Goal: Task Accomplishment & Management: Manage account settings

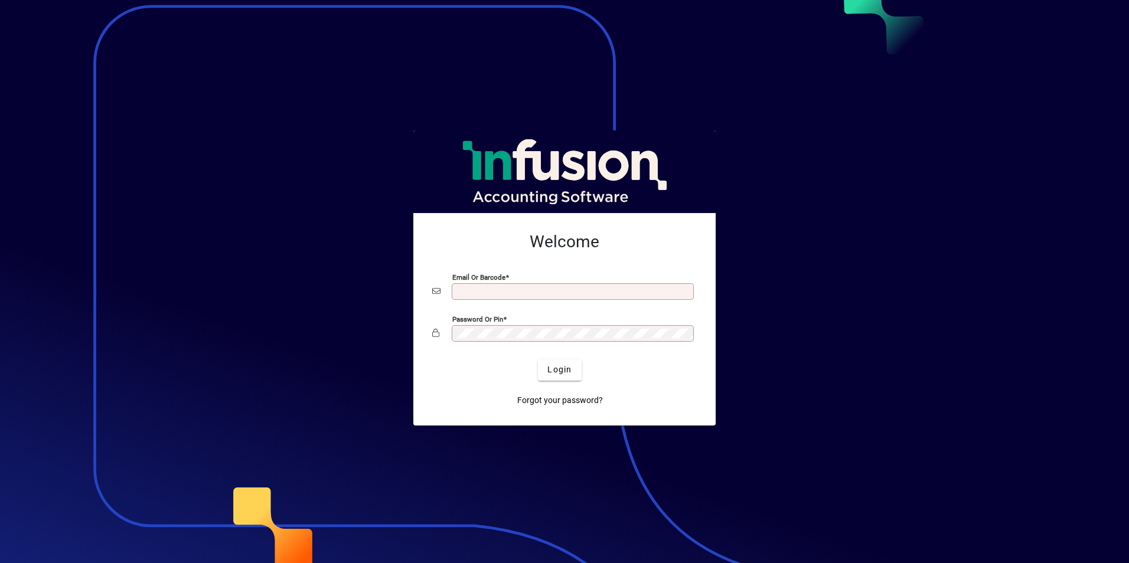
type input "**********"
drag, startPoint x: 0, startPoint y: 0, endPoint x: 559, endPoint y: 371, distance: 670.5
click at [559, 371] on span "Login" at bounding box center [559, 370] width 24 height 12
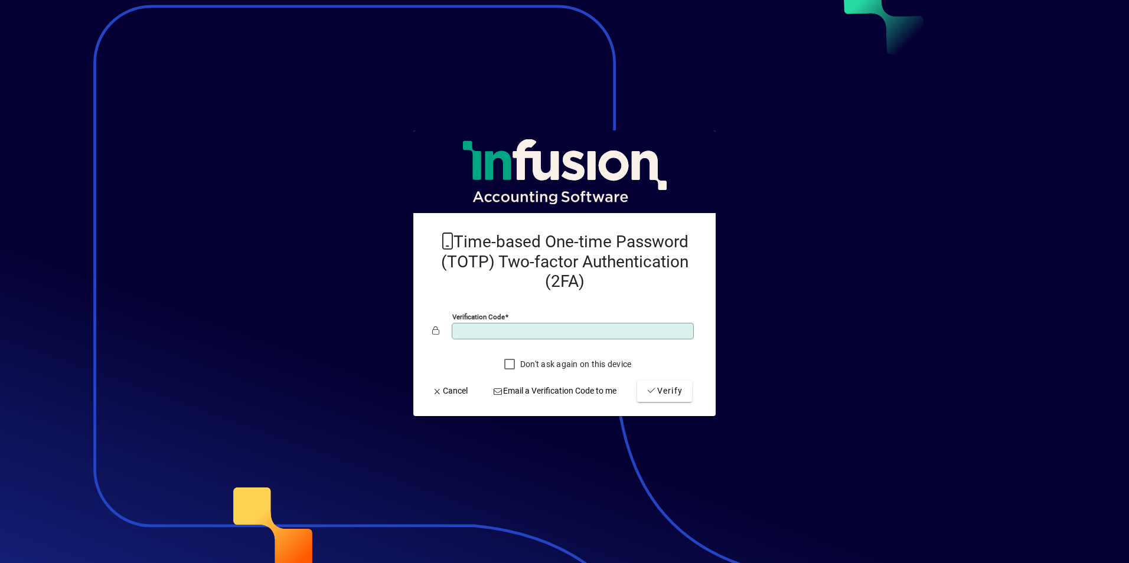
type input "******"
click at [637, 381] on button "Verify" at bounding box center [664, 391] width 55 height 21
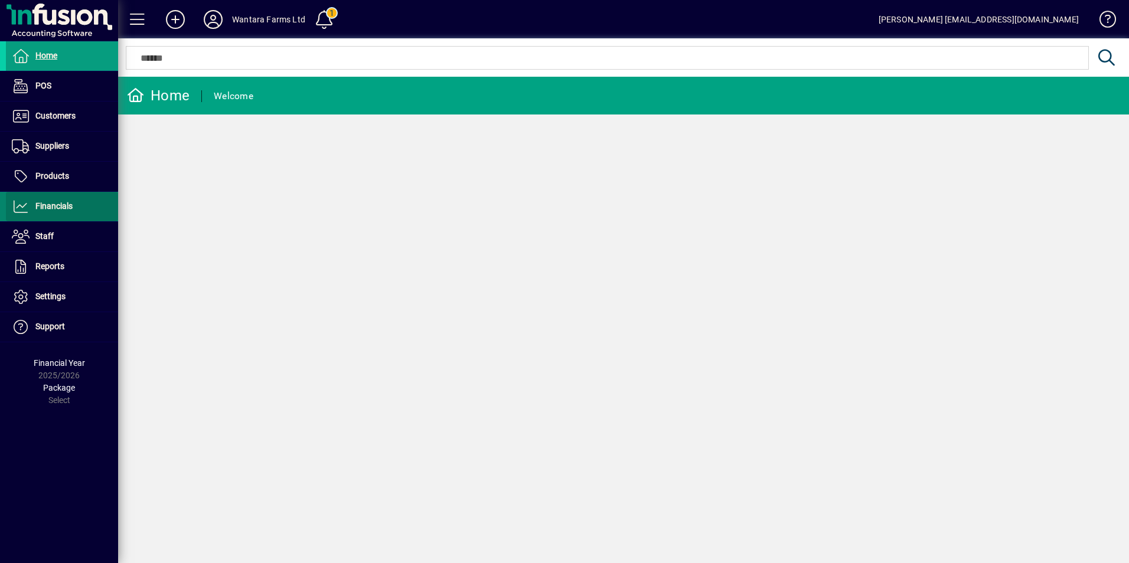
click at [51, 204] on span "Financials" at bounding box center [53, 205] width 37 height 9
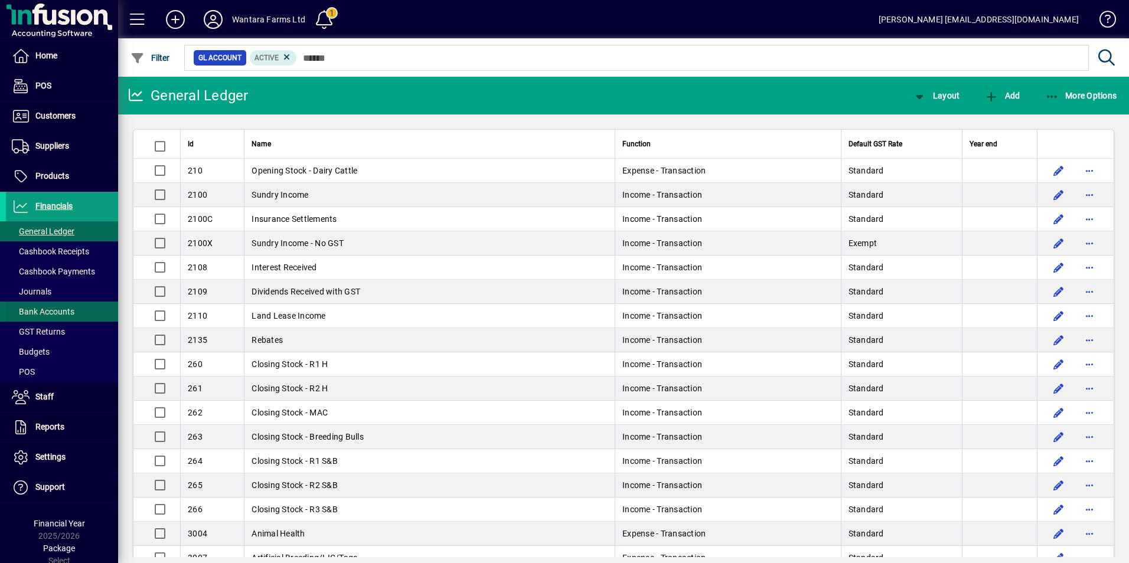
click at [56, 304] on span at bounding box center [62, 312] width 112 height 28
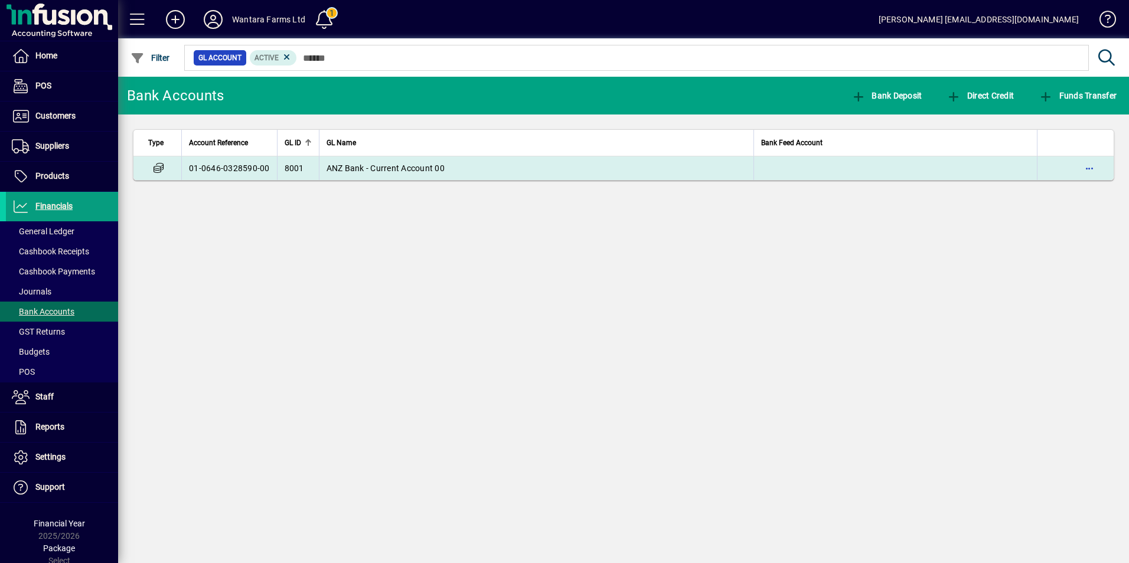
click at [364, 167] on span "ANZ Bank - Current Account 00" at bounding box center [386, 168] width 118 height 9
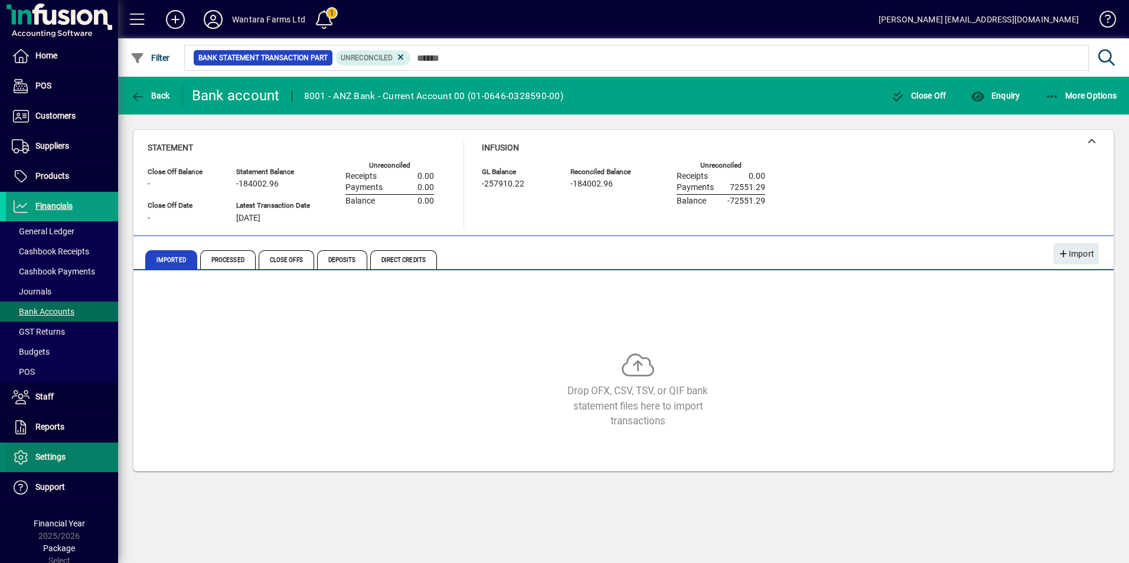
click at [61, 452] on span "Settings" at bounding box center [36, 458] width 60 height 14
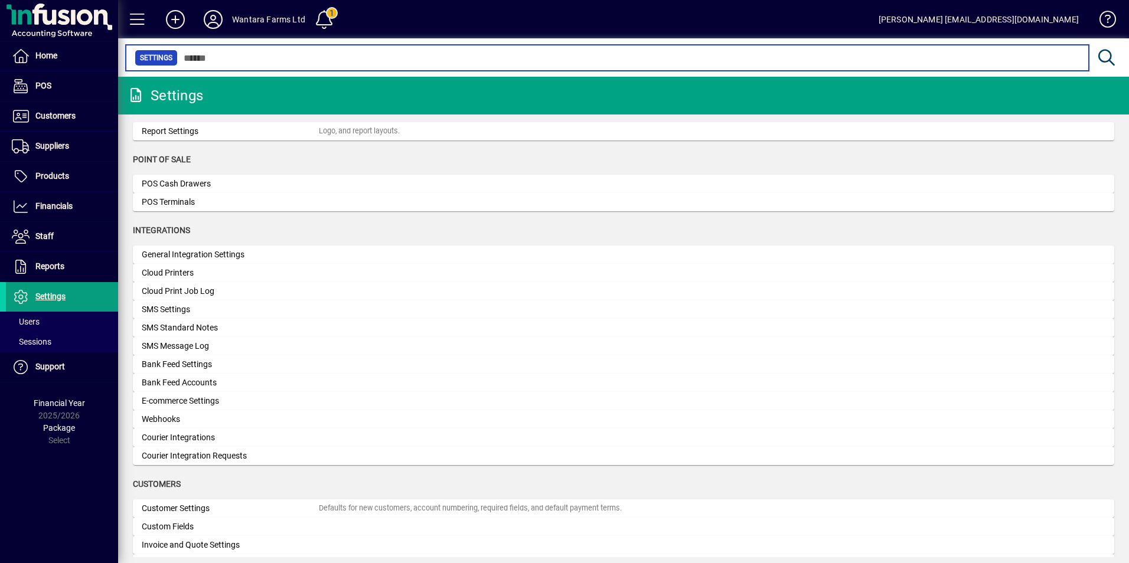
scroll to position [354, 0]
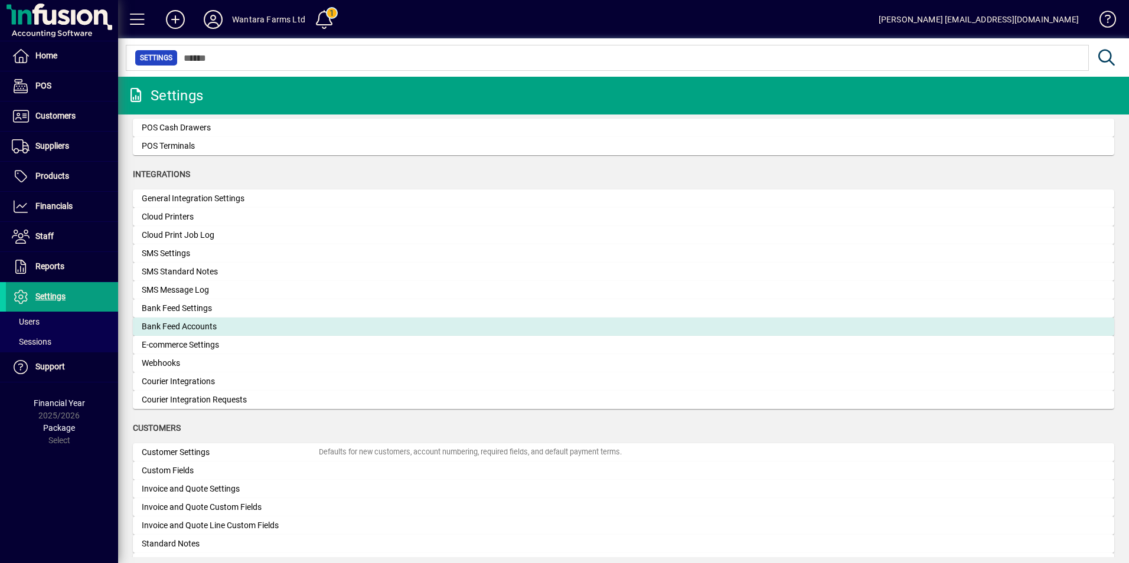
click at [191, 325] on div "Bank Feed Accounts" at bounding box center [230, 327] width 177 height 12
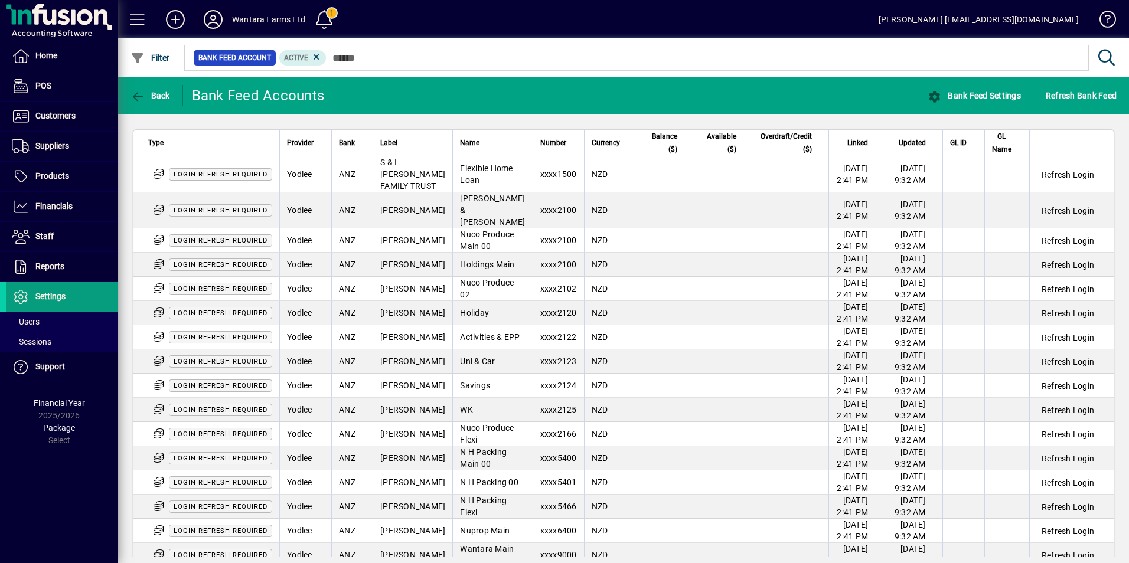
click at [217, 13] on icon at bounding box center [213, 19] width 24 height 19
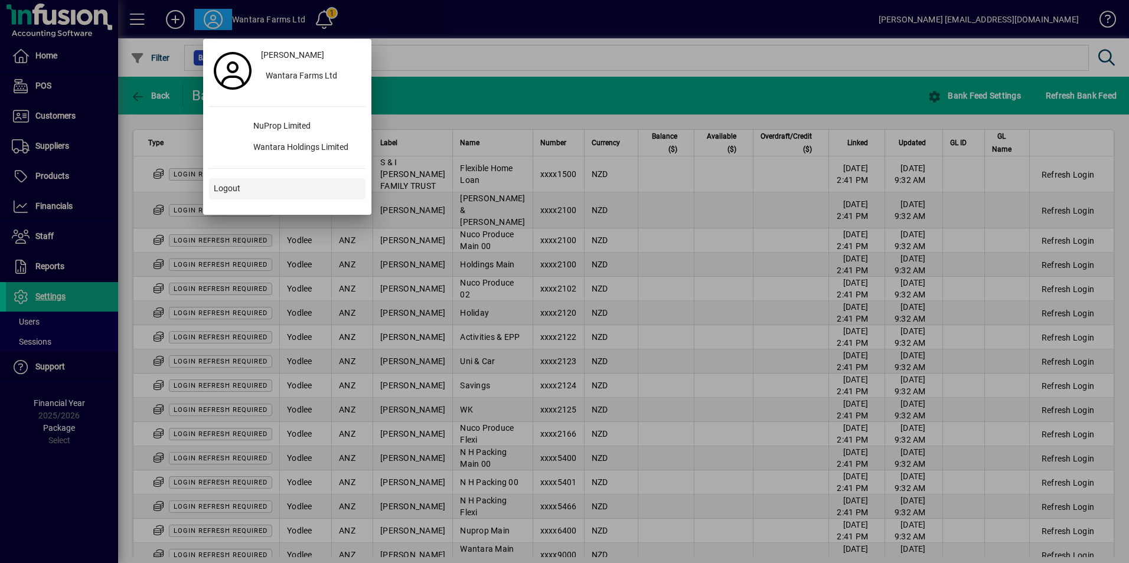
click at [229, 186] on span "Logout" at bounding box center [227, 188] width 27 height 12
